Goal: Check status

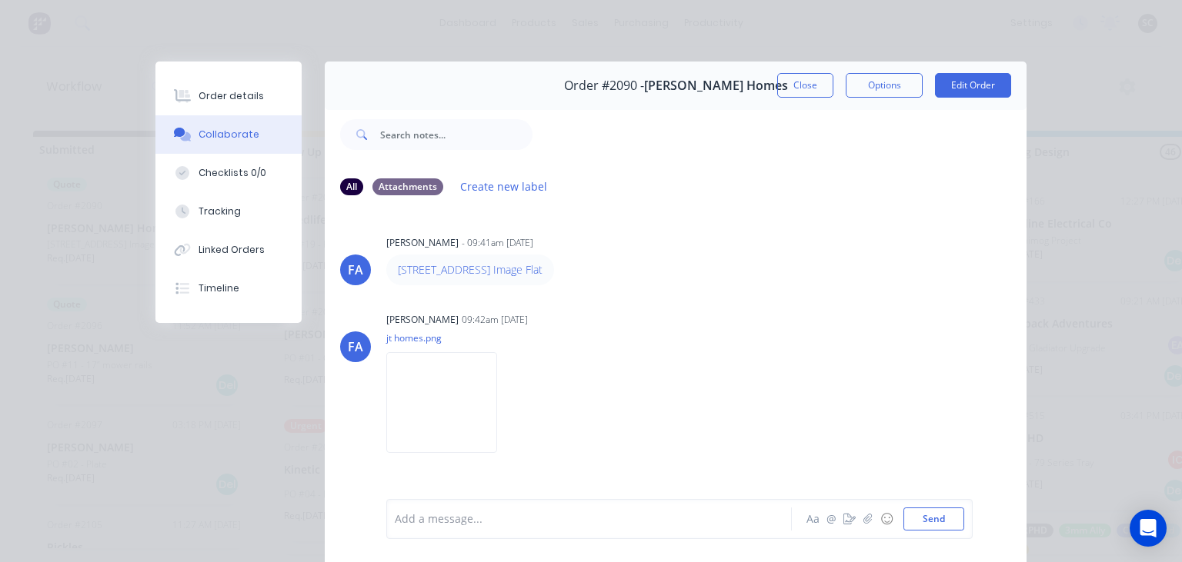
scroll to position [20515, 0]
click at [816, 88] on button "Close" at bounding box center [805, 85] width 56 height 25
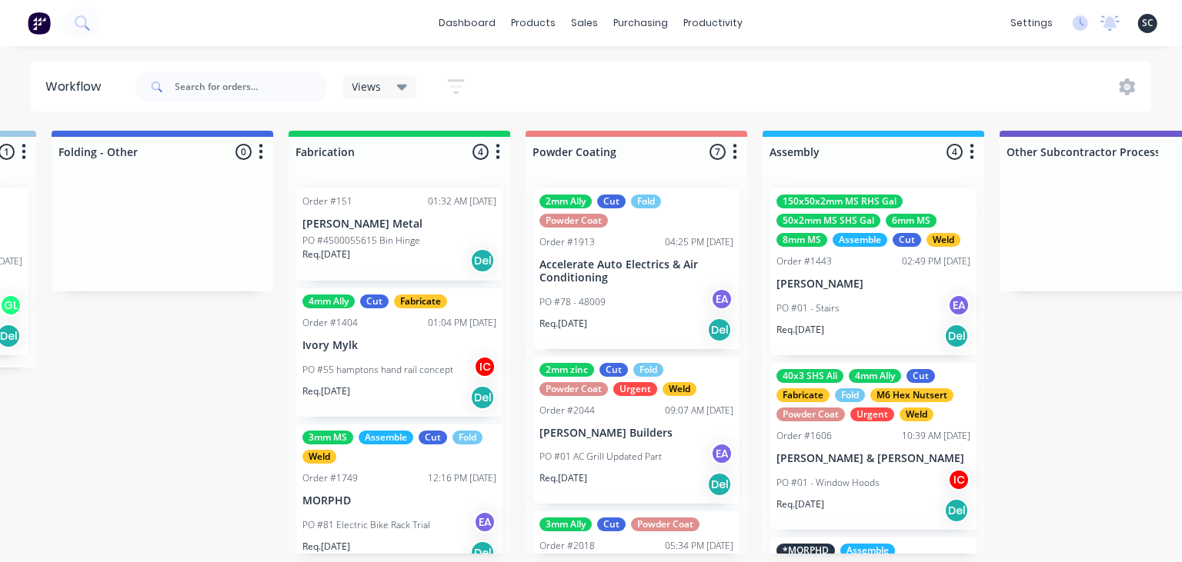
scroll to position [0, 3796]
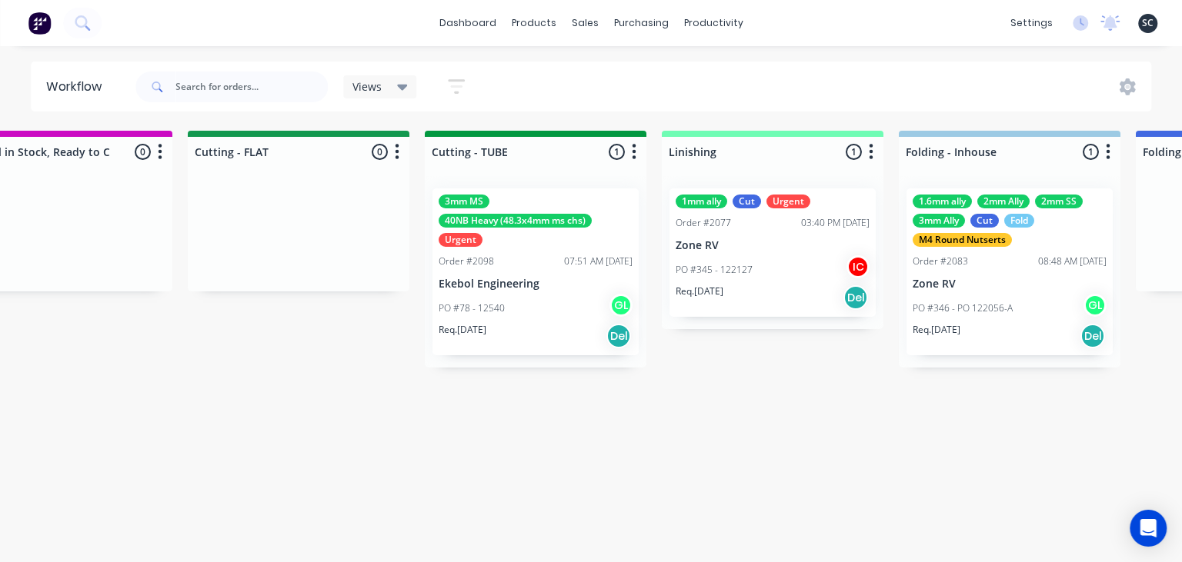
scroll to position [0, 2808]
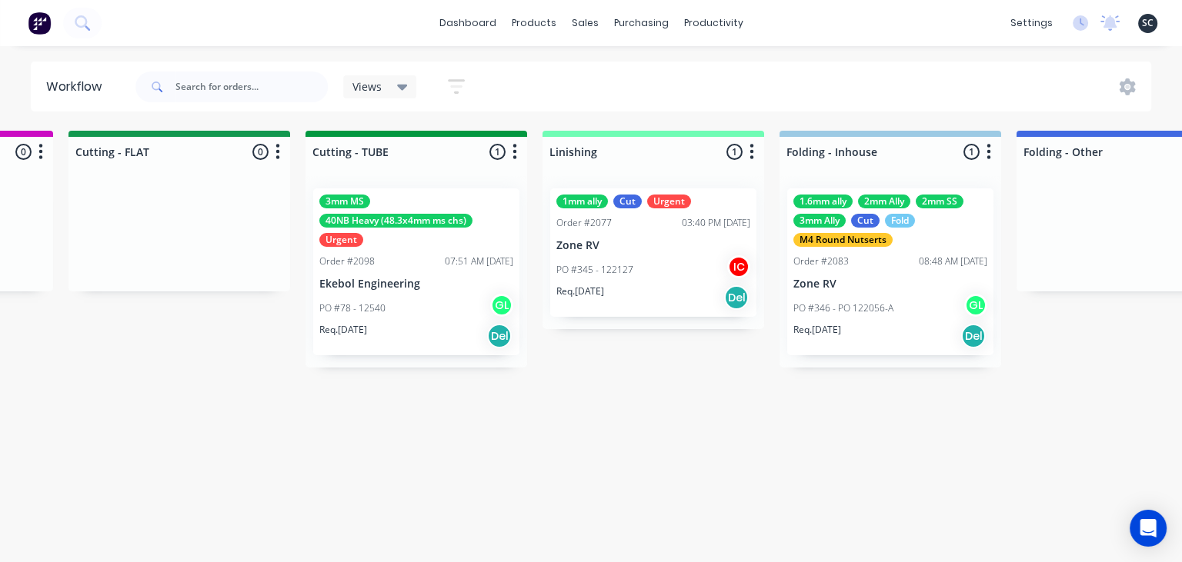
click at [467, 444] on div "Submitted 13 Status colour #273444 hex #273444 Save Cancel Summaries Total orde…" at bounding box center [248, 342] width 6136 height 423
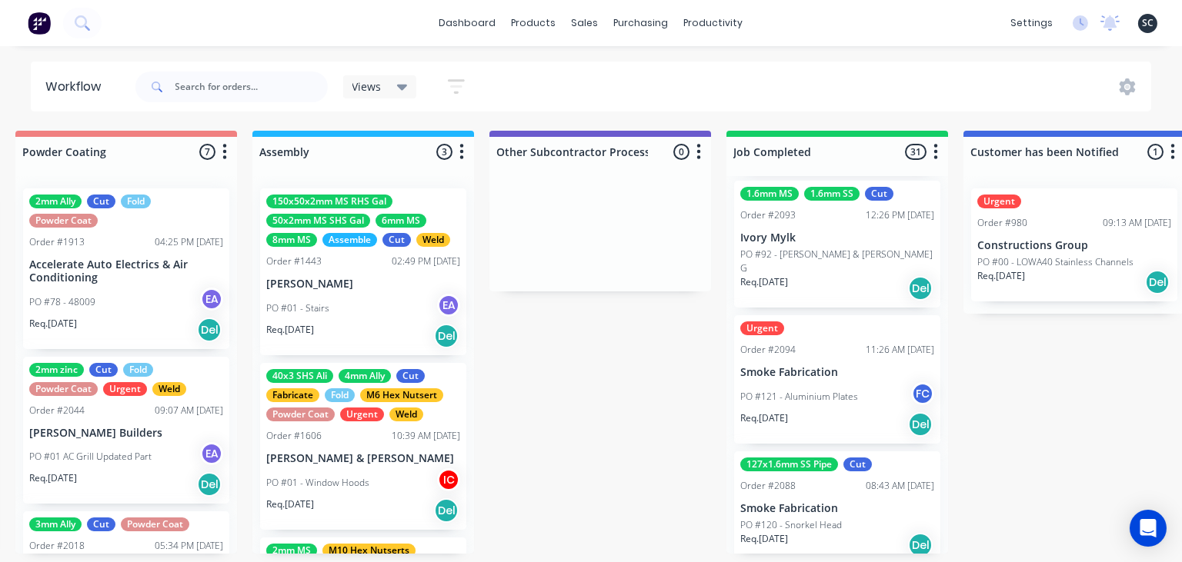
scroll to position [0, 4286]
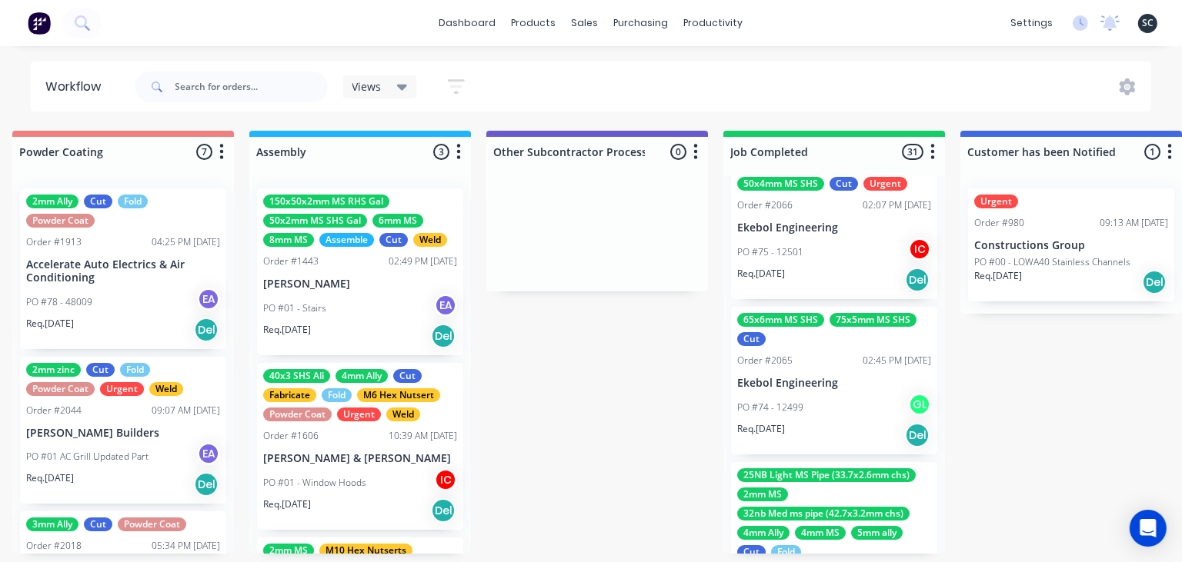
scroll to position [3502, 0]
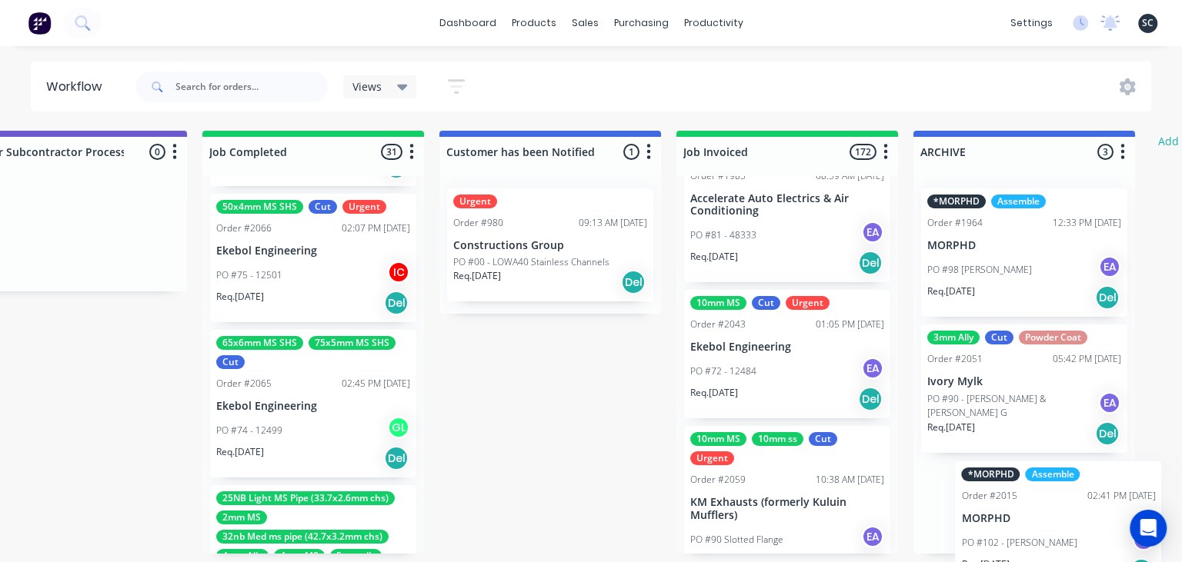
drag, startPoint x: 1073, startPoint y: 547, endPoint x: 1086, endPoint y: 549, distance: 13.9
click at [1086, 549] on div "*MORPHD Assemble Order #1964 12:33 PM 16/07/25 MORPHD PO #98 Benjamin Asquith E…" at bounding box center [1024, 365] width 222 height 378
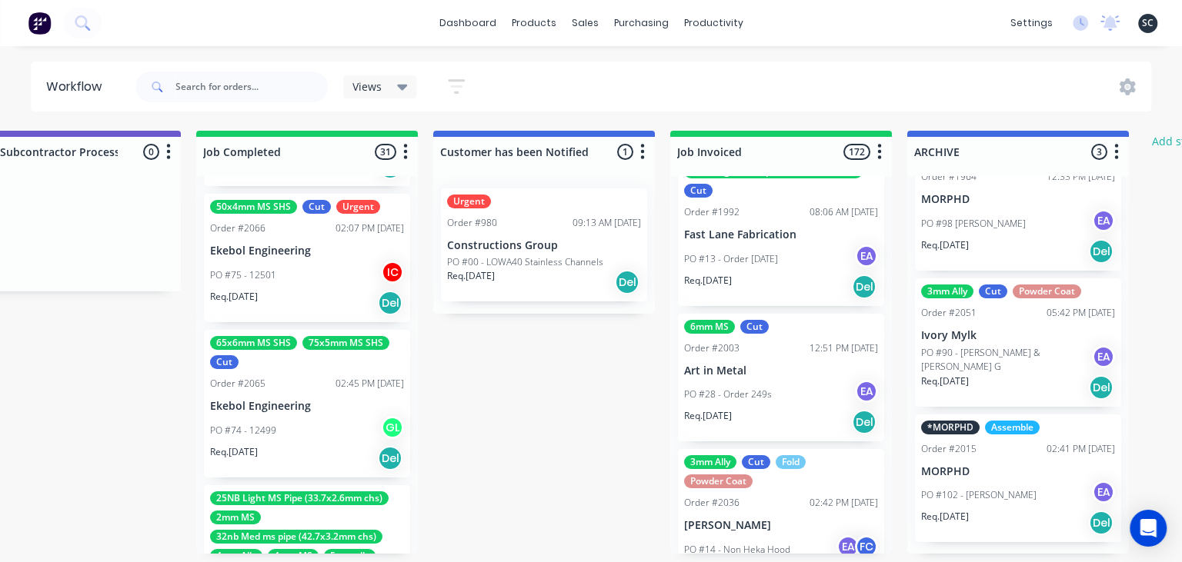
scroll to position [21387, 0]
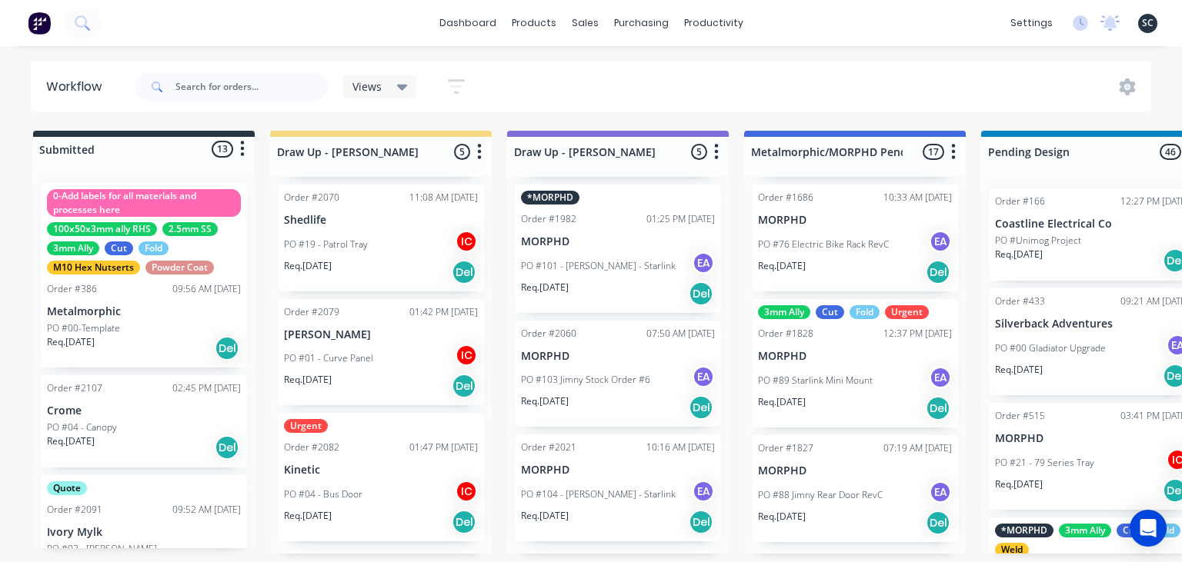
scroll to position [46, 0]
